Goal: Task Accomplishment & Management: Use online tool/utility

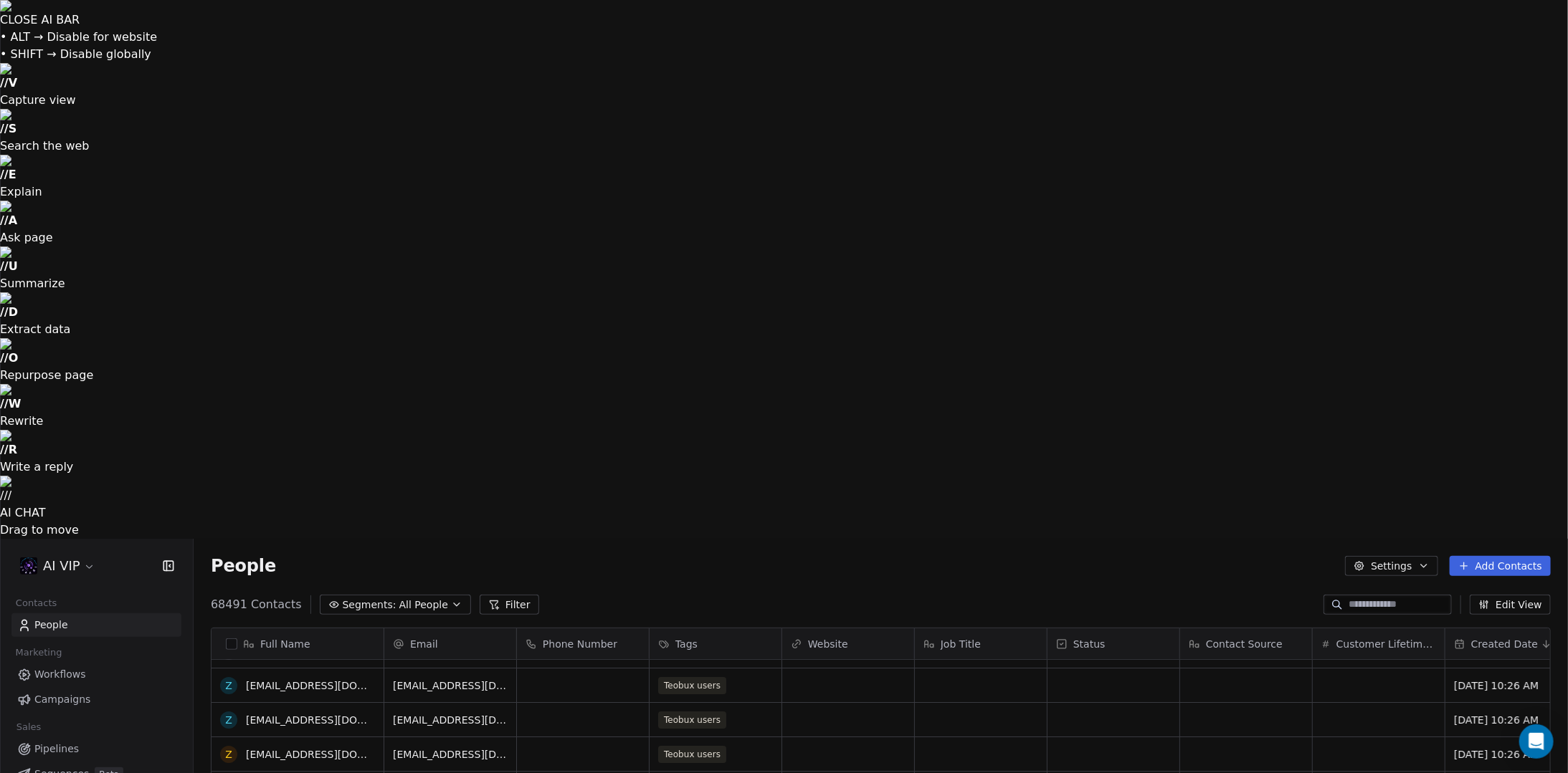
scroll to position [95, 0]
click at [98, 688] on link "Campaigns" at bounding box center [97, 700] width 170 height 24
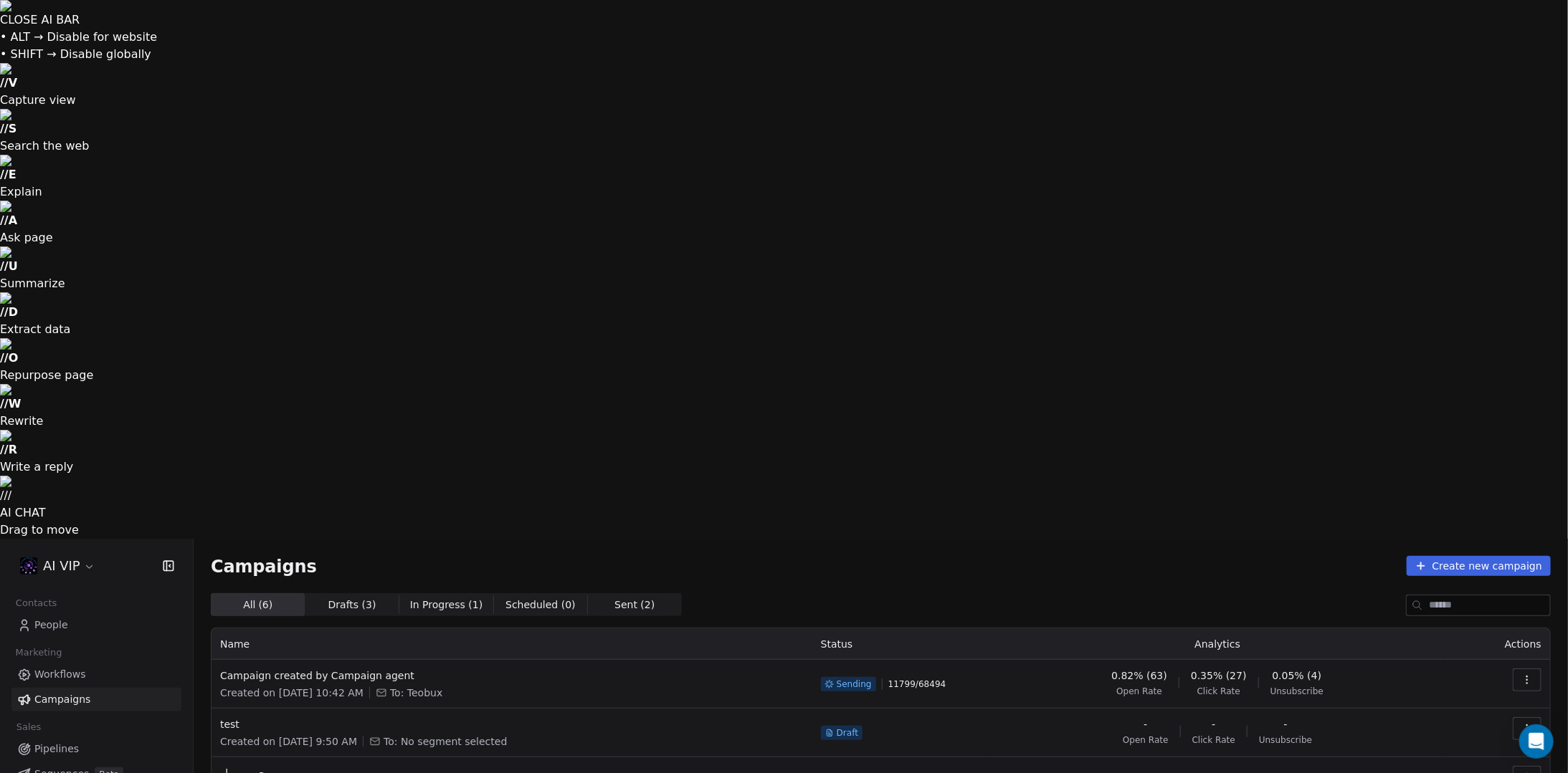
click at [1528, 674] on icon "button" at bounding box center [1526, 680] width 12 height 12
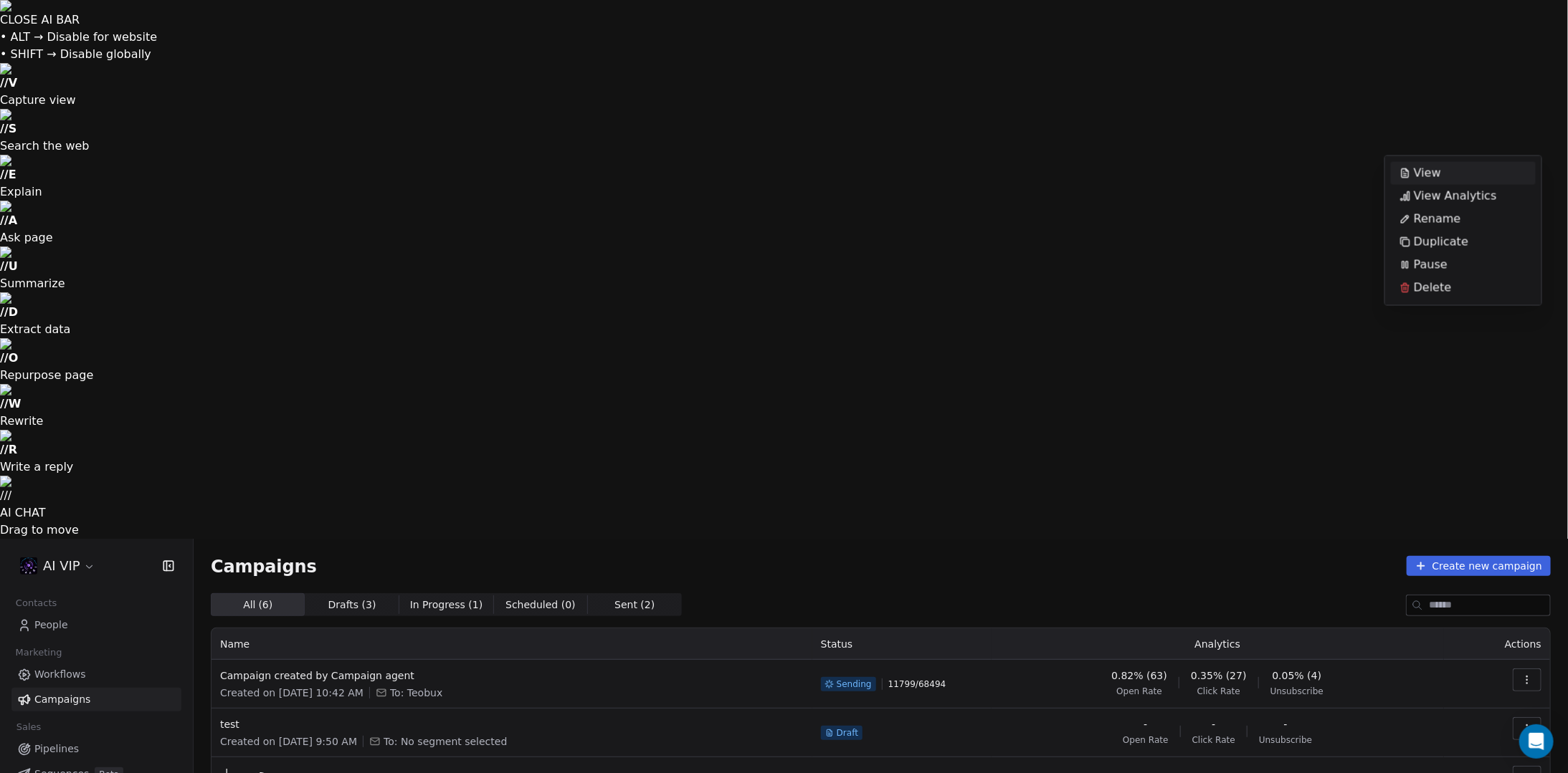
click at [1494, 172] on div "View" at bounding box center [1463, 173] width 145 height 23
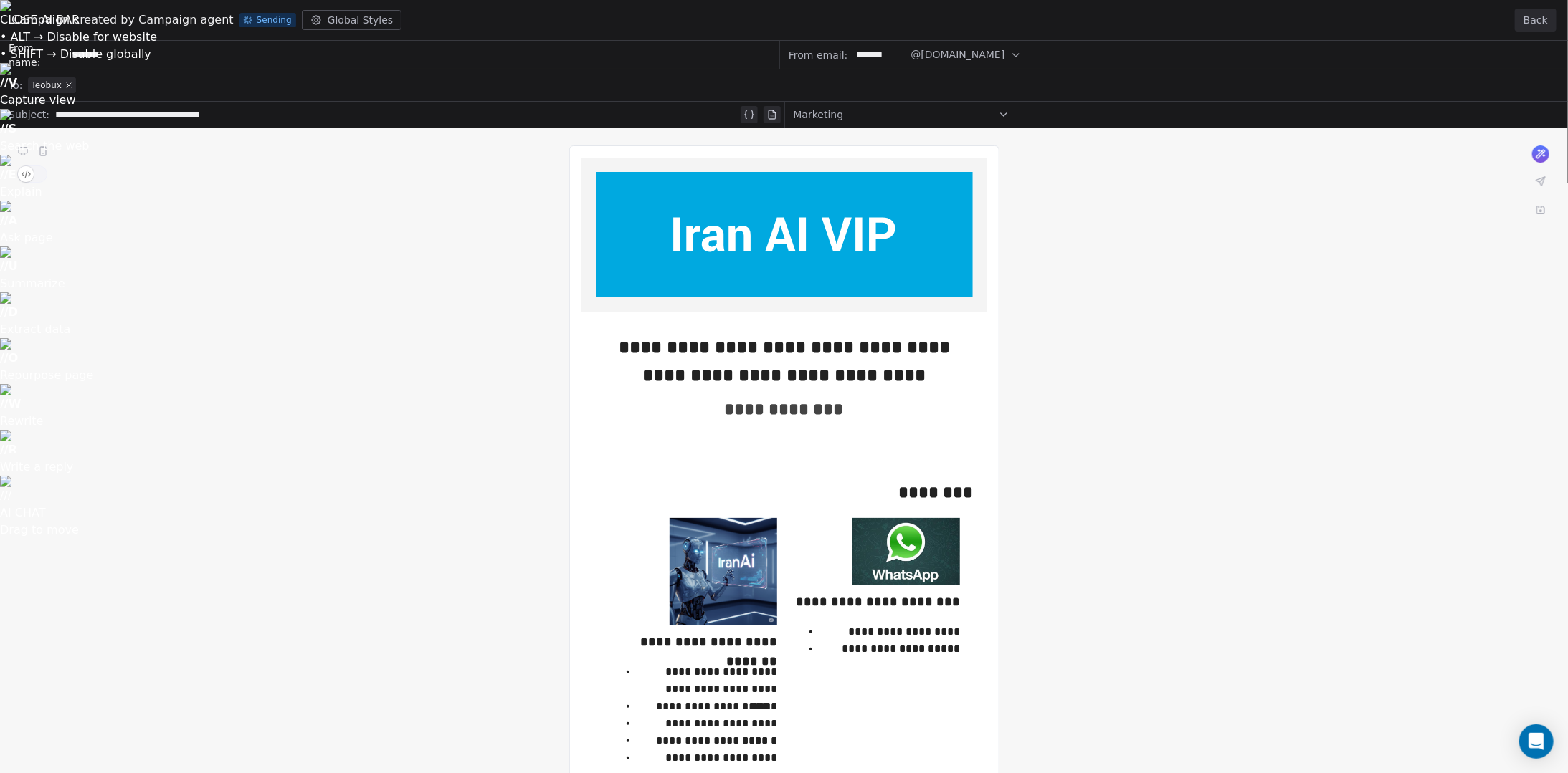
click at [1533, 19] on button "Back" at bounding box center [1535, 20] width 42 height 23
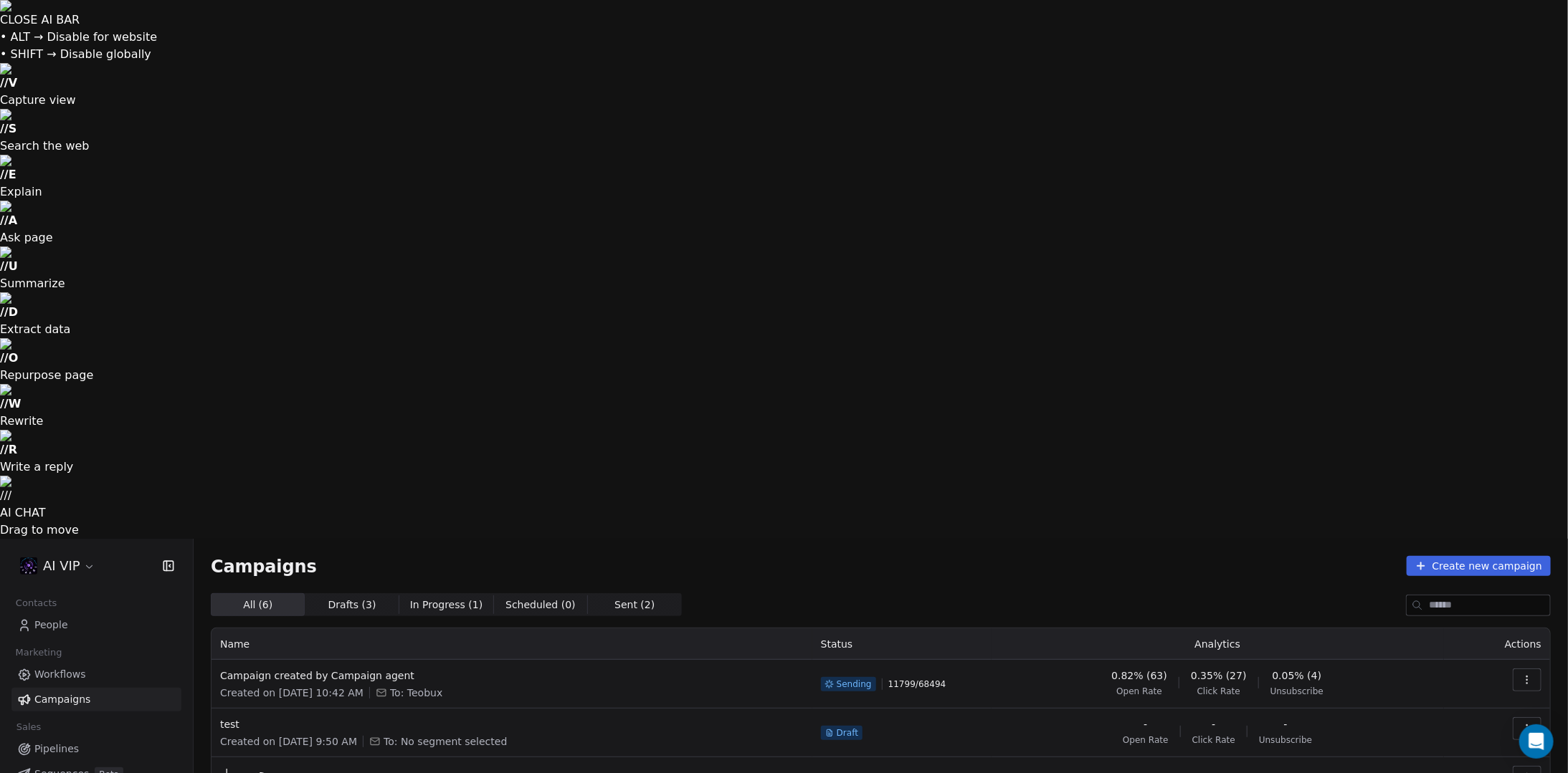
click at [1518, 669] on button "button" at bounding box center [1527, 680] width 29 height 23
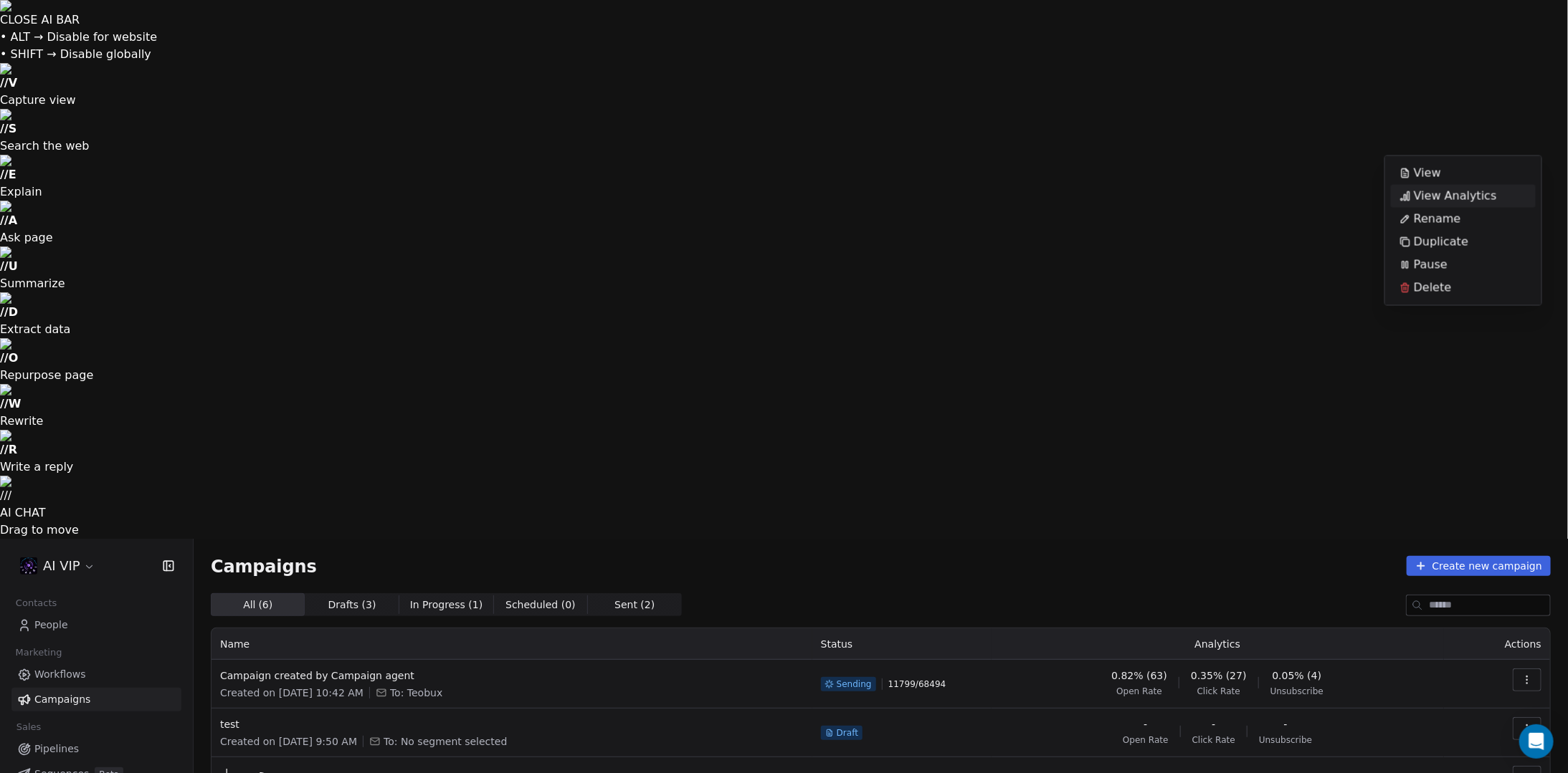
click at [1479, 198] on span "View Analytics" at bounding box center [1455, 196] width 83 height 17
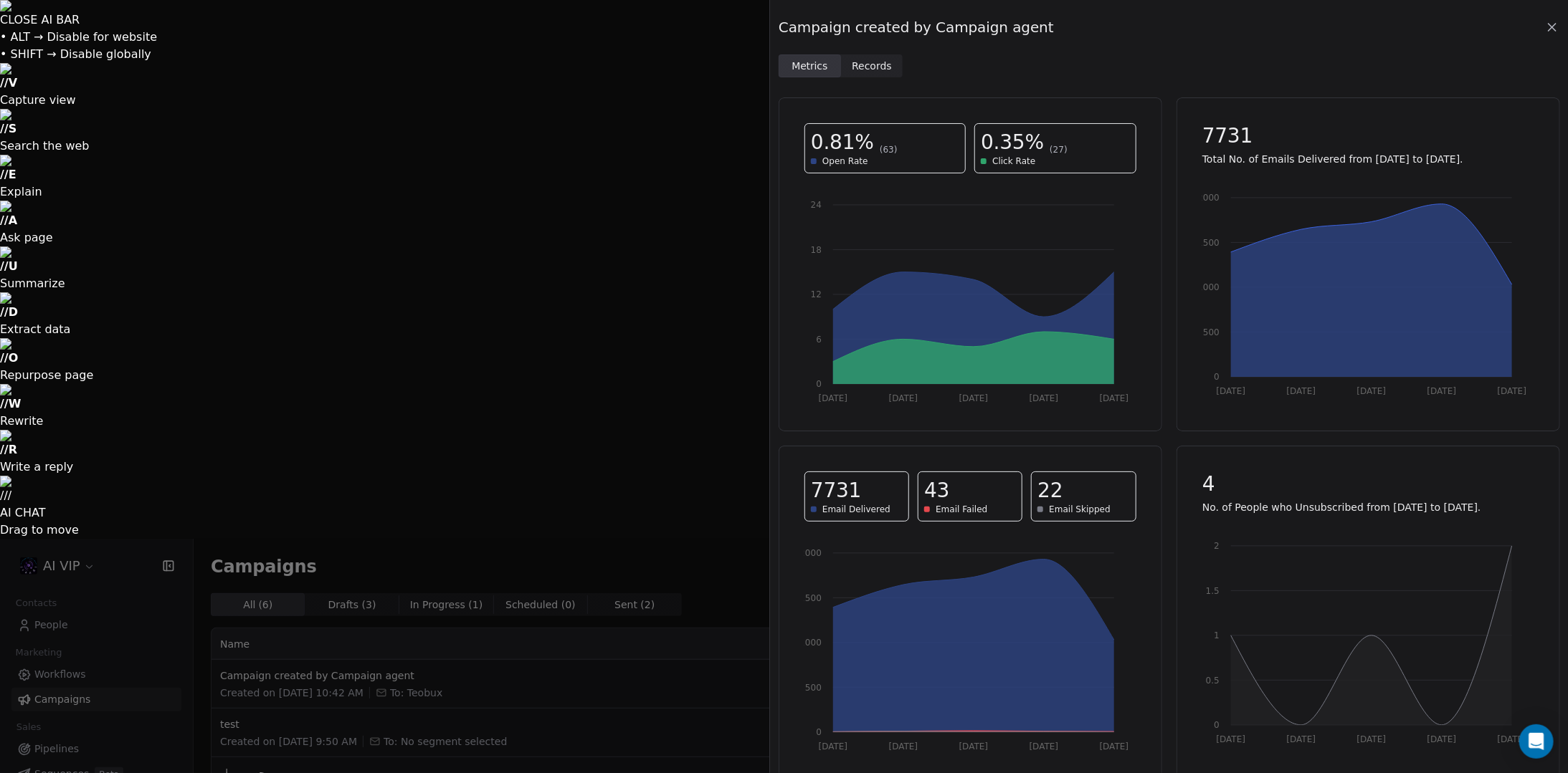
click at [890, 73] on span "Records Records" at bounding box center [872, 65] width 62 height 23
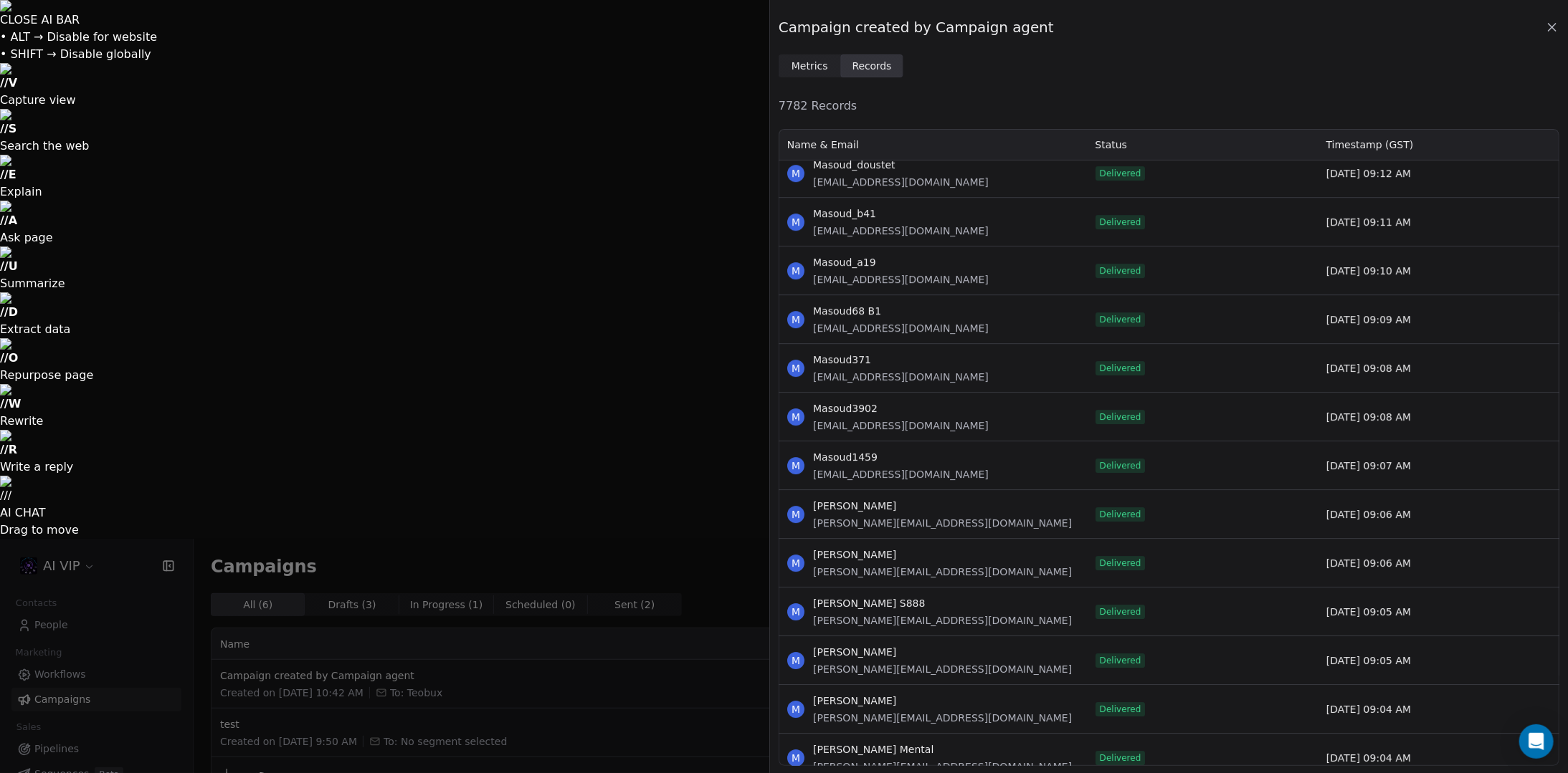
scroll to position [17669, 0]
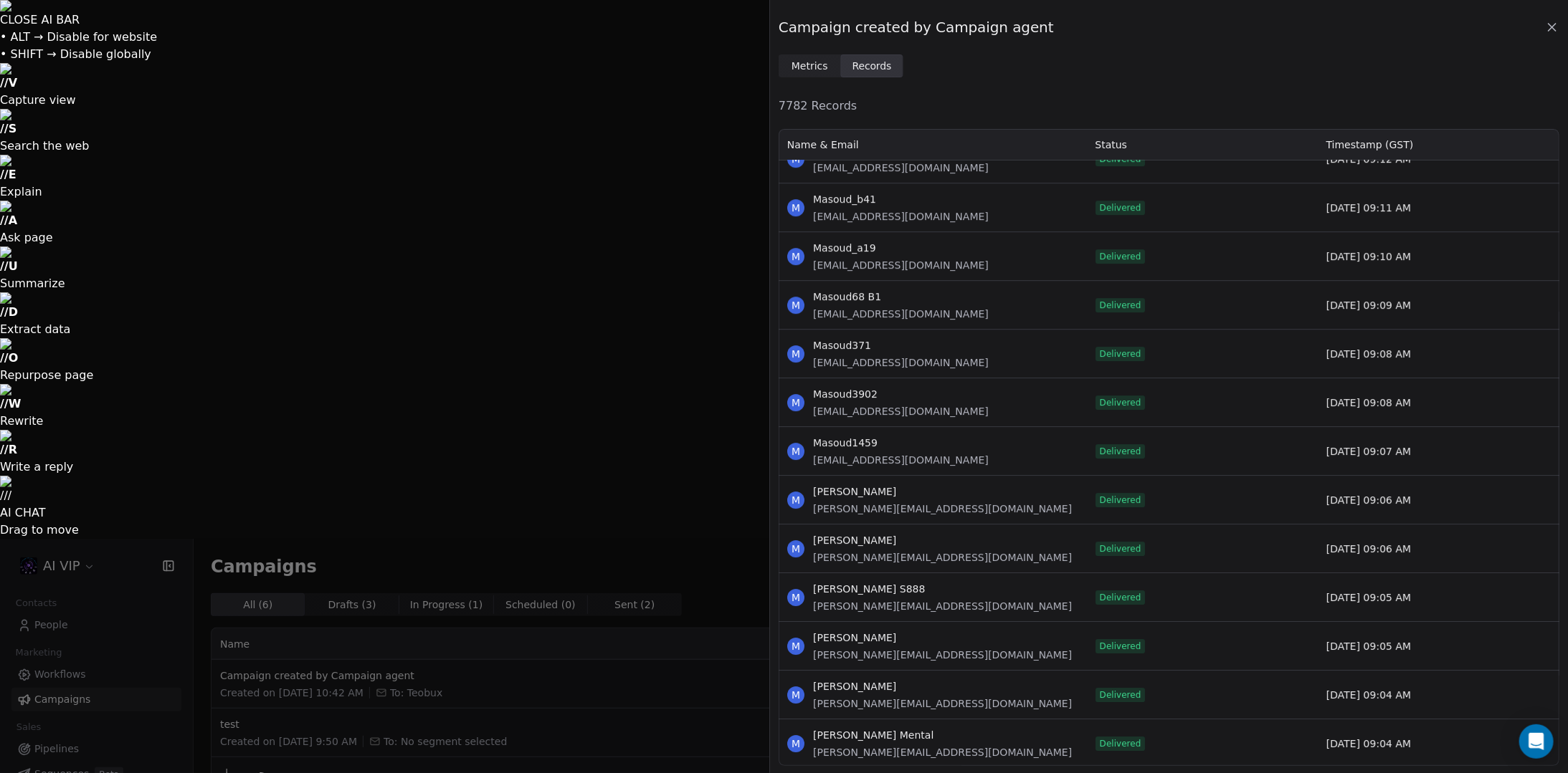
click at [1550, 27] on icon at bounding box center [1552, 27] width 14 height 14
